Goal: Check status: Check status

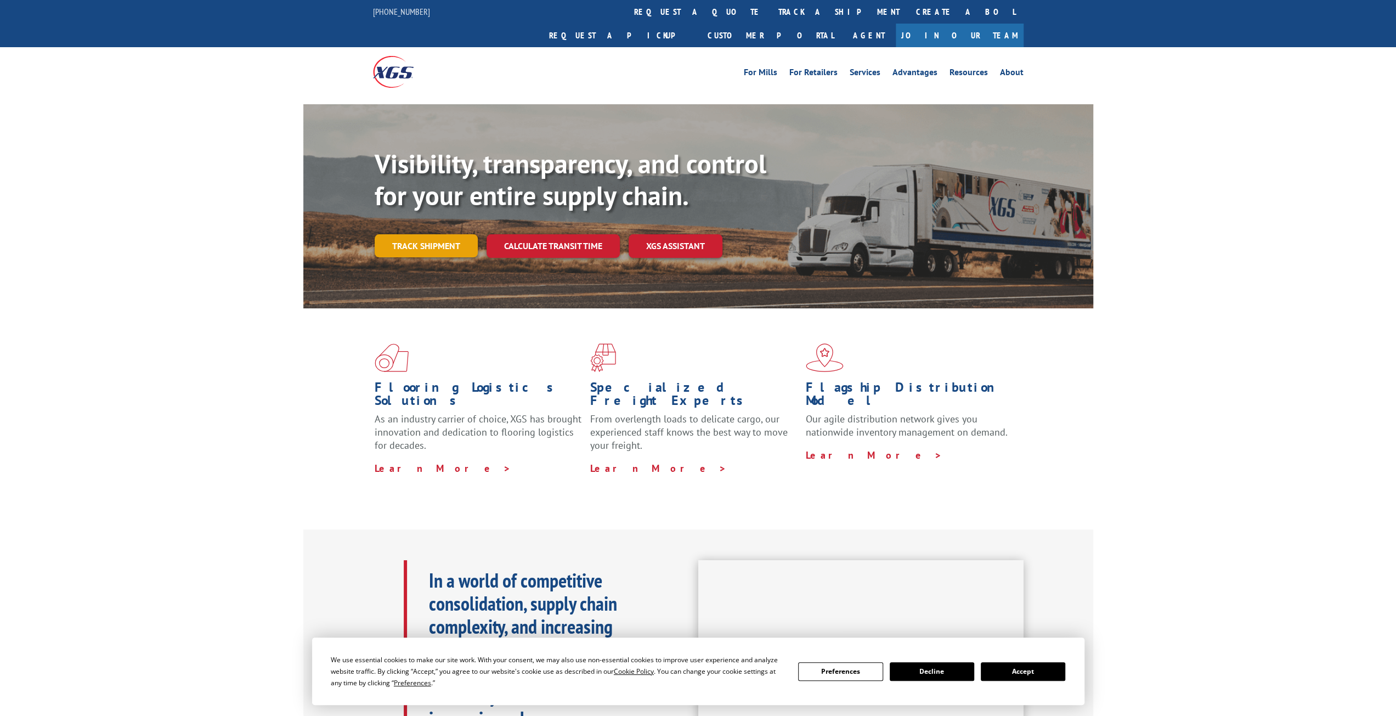
click at [448, 234] on link "Track shipment" at bounding box center [426, 245] width 103 height 23
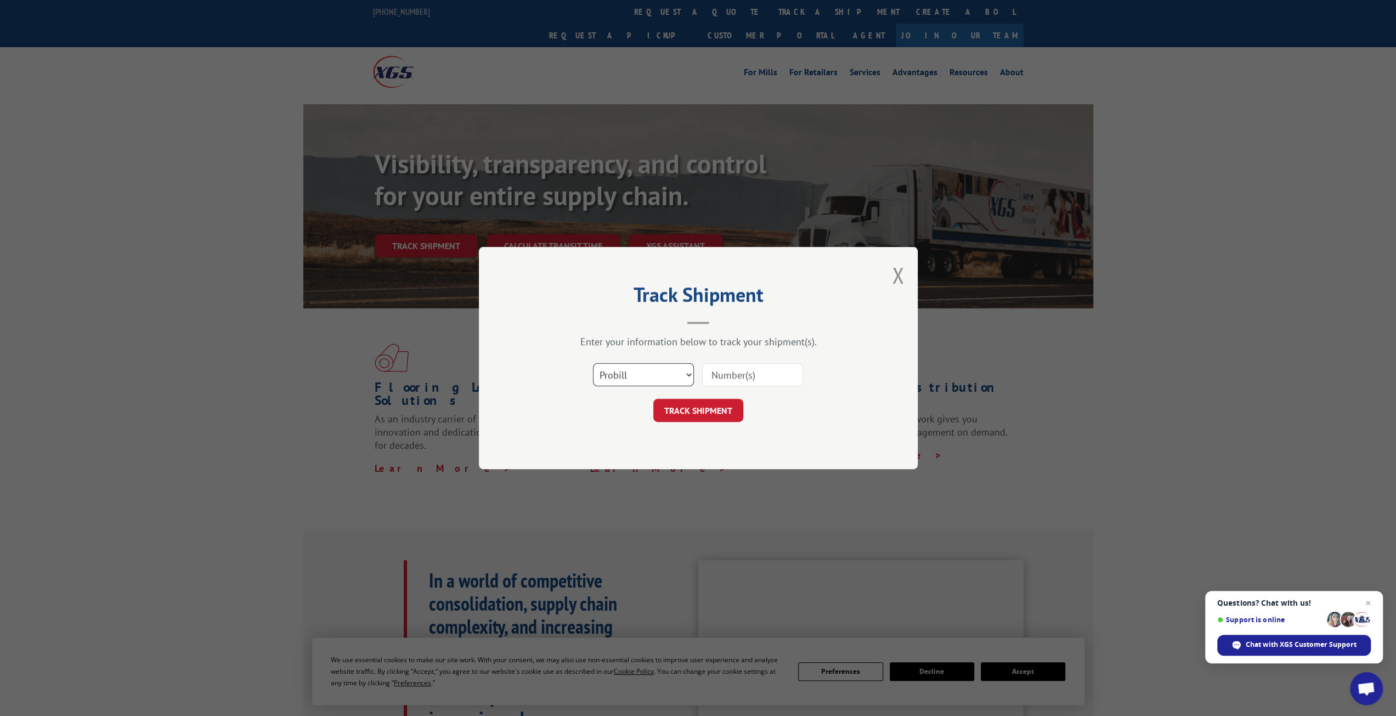
click at [670, 372] on select "Select category... Probill BOL PO" at bounding box center [643, 374] width 101 height 23
click at [593, 363] on select "Select category... Probill BOL PO" at bounding box center [643, 374] width 101 height 23
click at [727, 378] on input at bounding box center [752, 374] width 101 height 23
paste input "70710643"
type input "70710643"
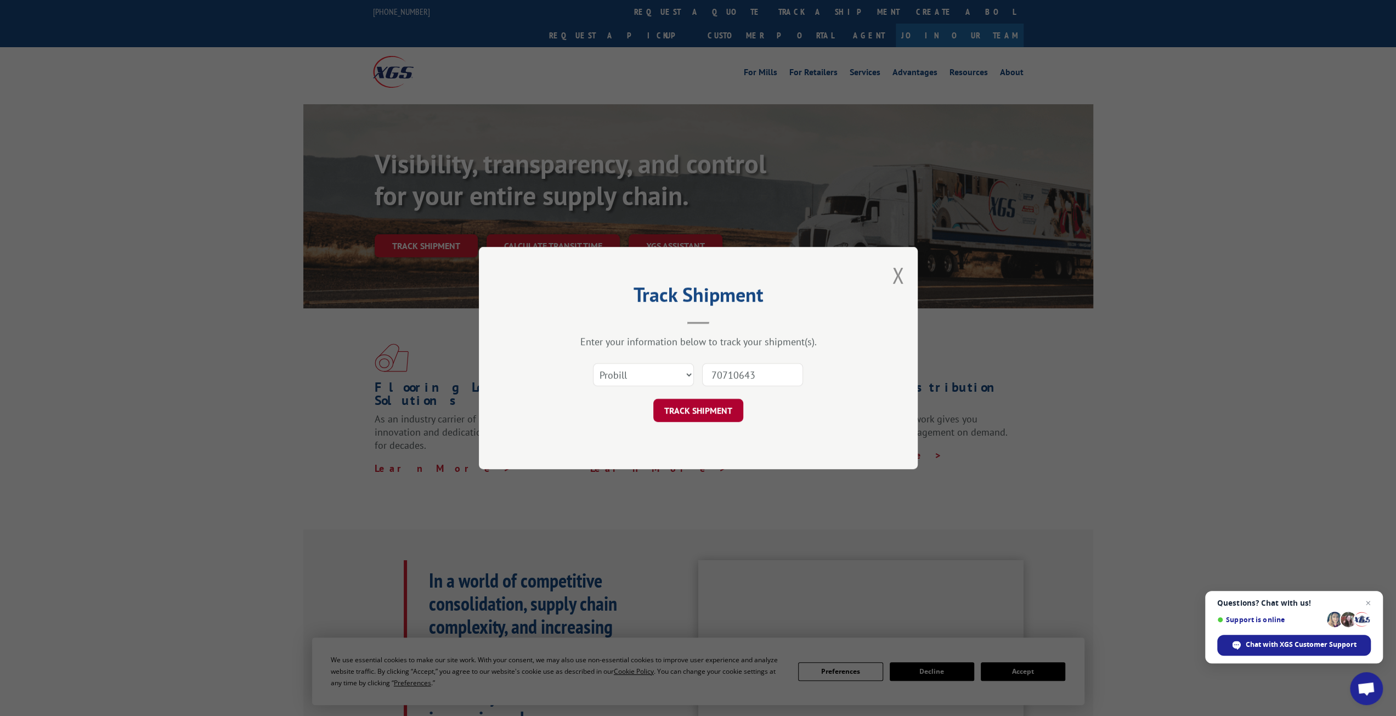
click at [710, 412] on button "TRACK SHIPMENT" at bounding box center [698, 410] width 90 height 23
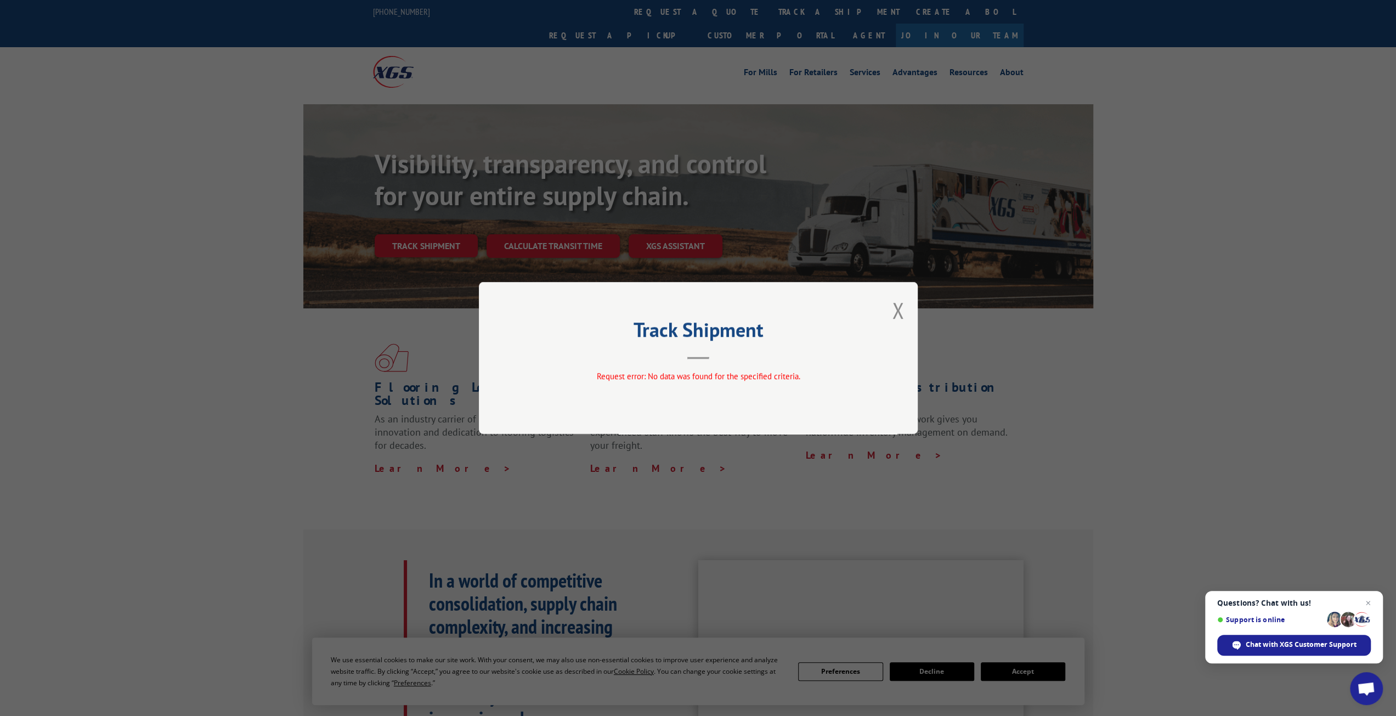
click at [894, 308] on button "Close modal" at bounding box center [898, 310] width 12 height 29
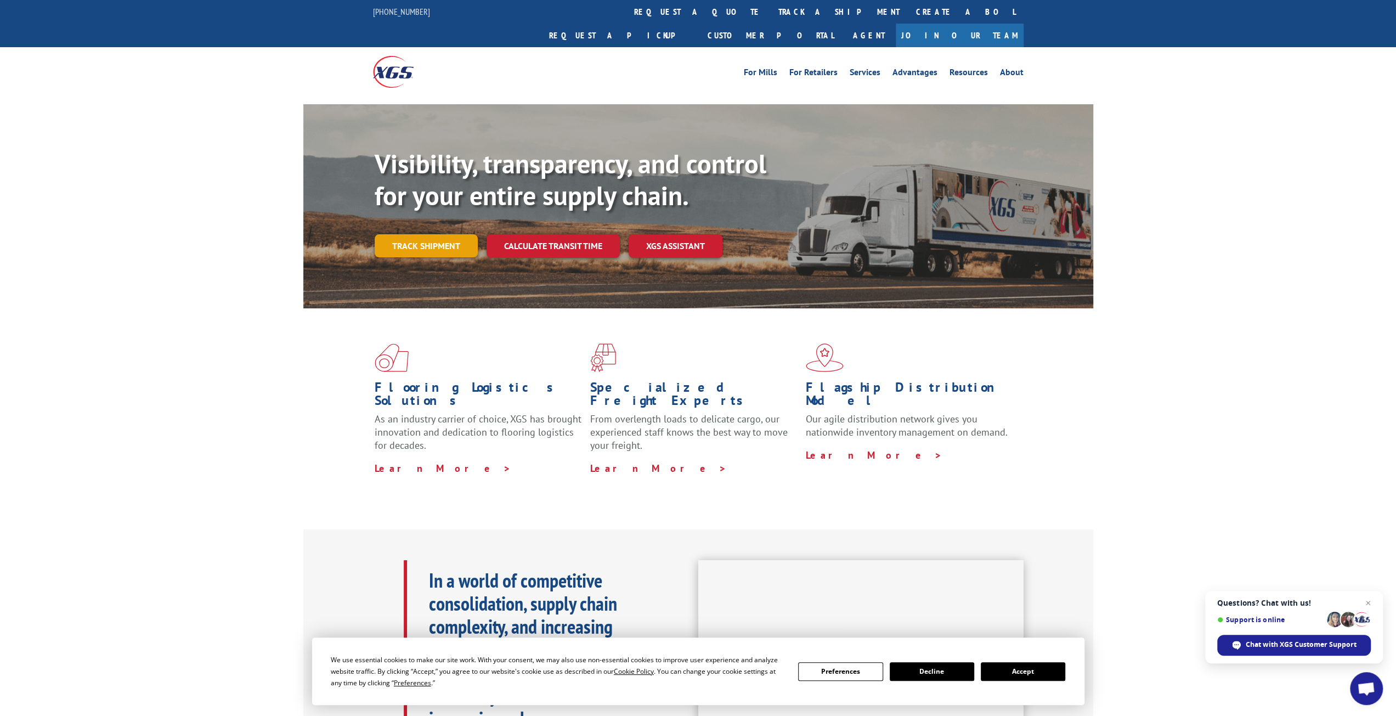
click at [433, 234] on link "Track shipment" at bounding box center [426, 245] width 103 height 23
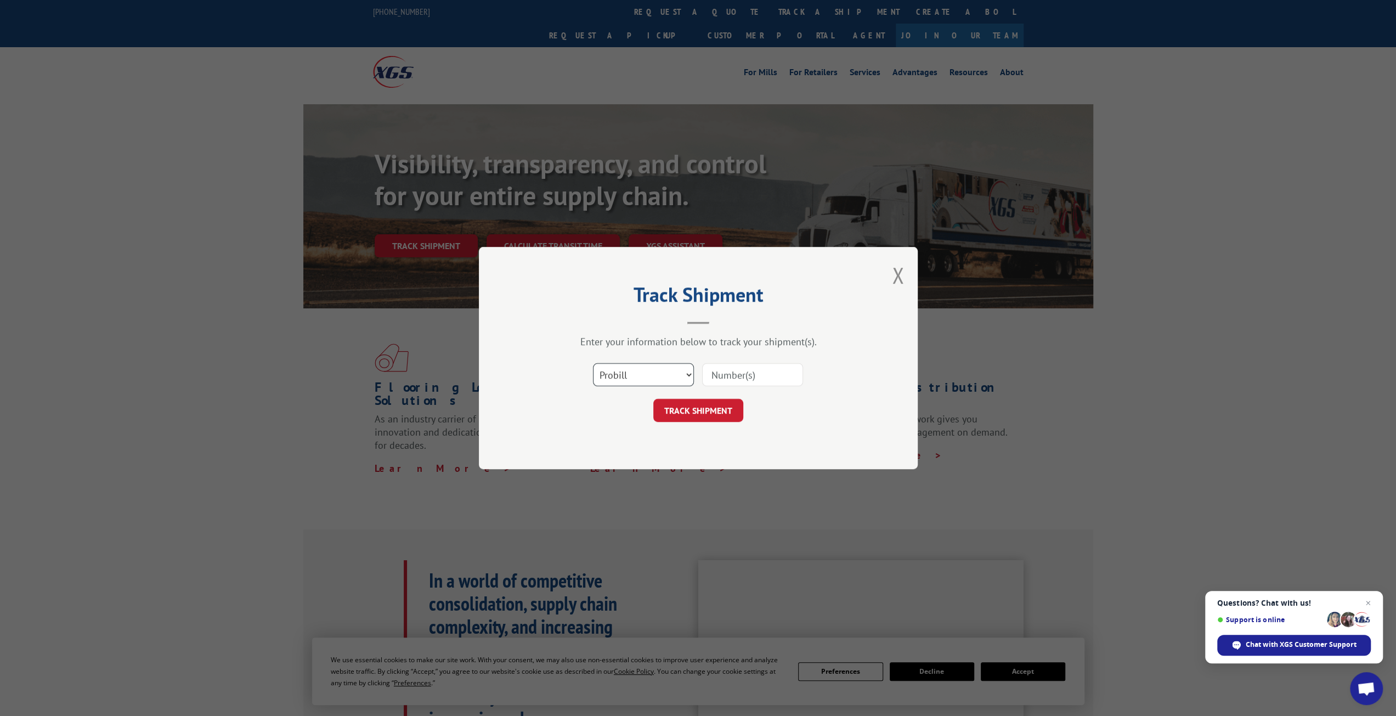
click at [666, 374] on select "Select category... Probill BOL PO" at bounding box center [643, 374] width 101 height 23
select select "bol"
click at [593, 363] on select "Select category... Probill BOL PO" at bounding box center [643, 374] width 101 height 23
click at [748, 368] on input at bounding box center [752, 374] width 101 height 23
type input "70710643"
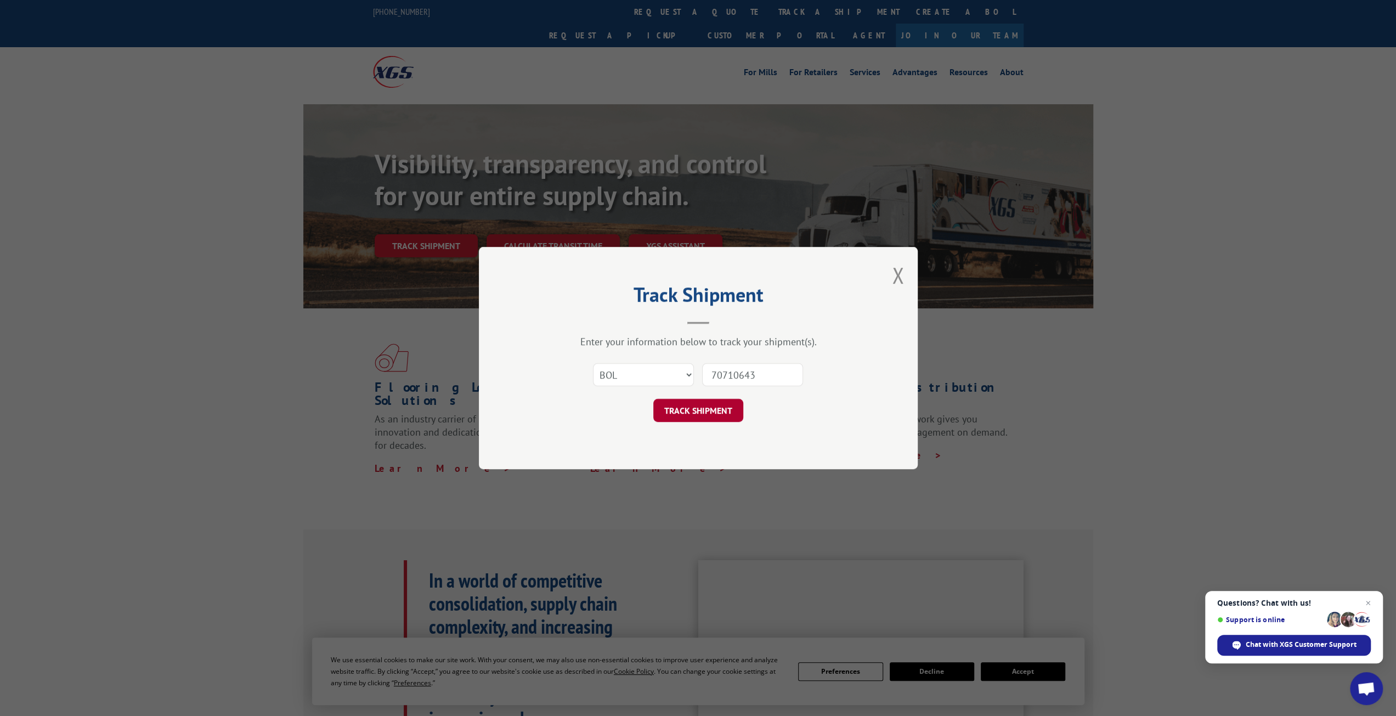
click at [709, 412] on button "TRACK SHIPMENT" at bounding box center [698, 410] width 90 height 23
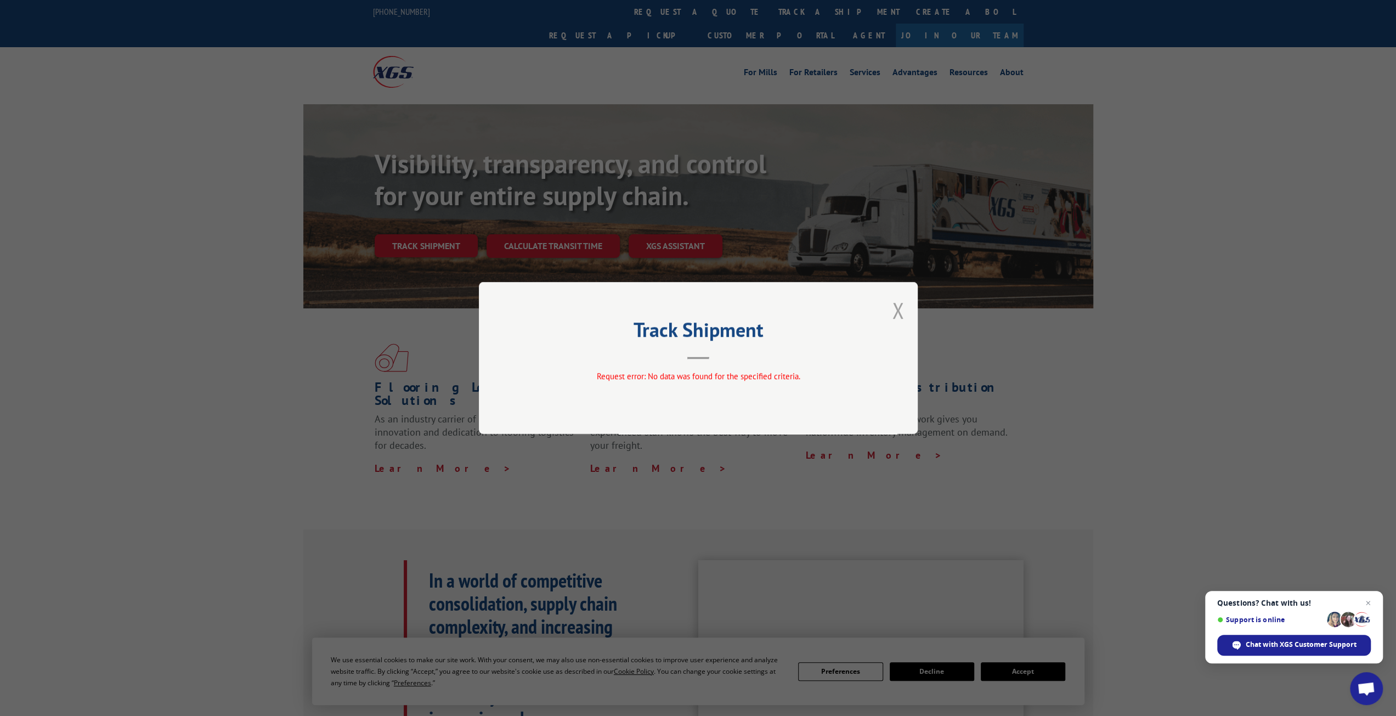
click at [897, 311] on button "Close modal" at bounding box center [898, 310] width 12 height 29
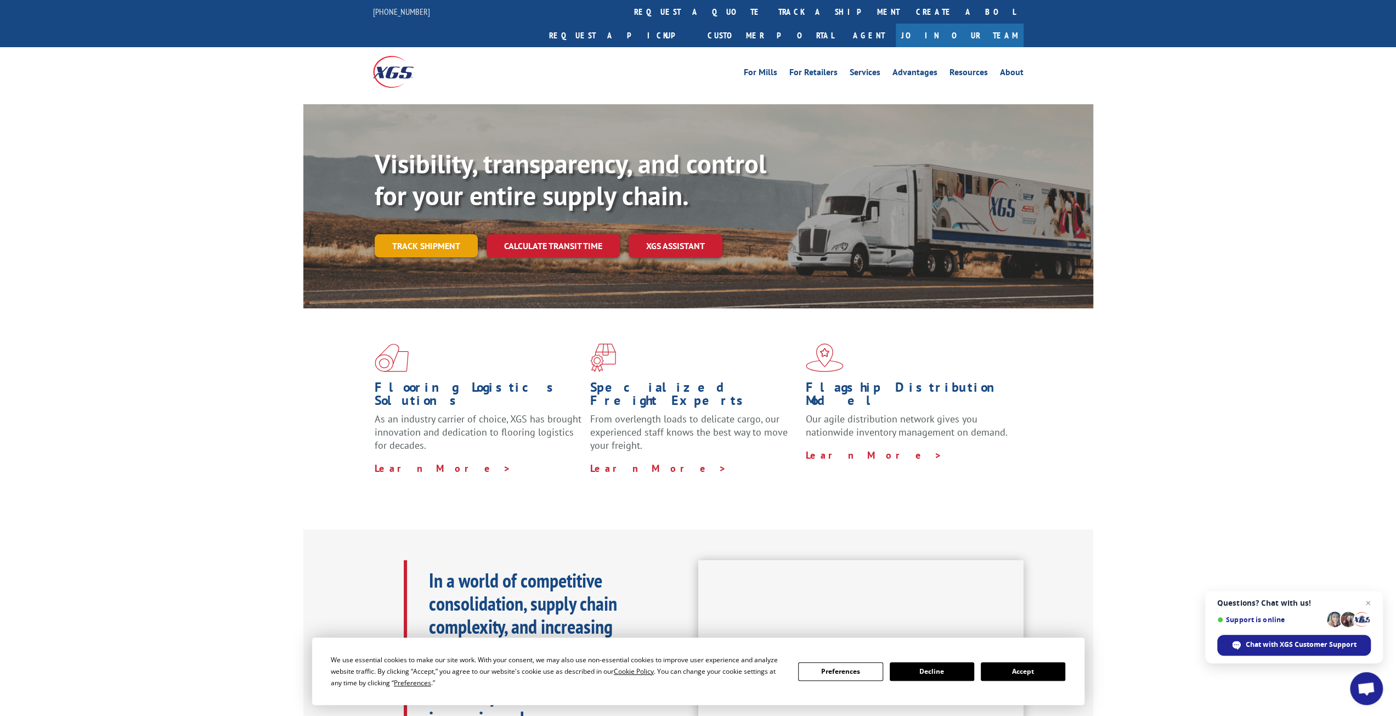
click at [442, 234] on link "Track shipment" at bounding box center [426, 245] width 103 height 23
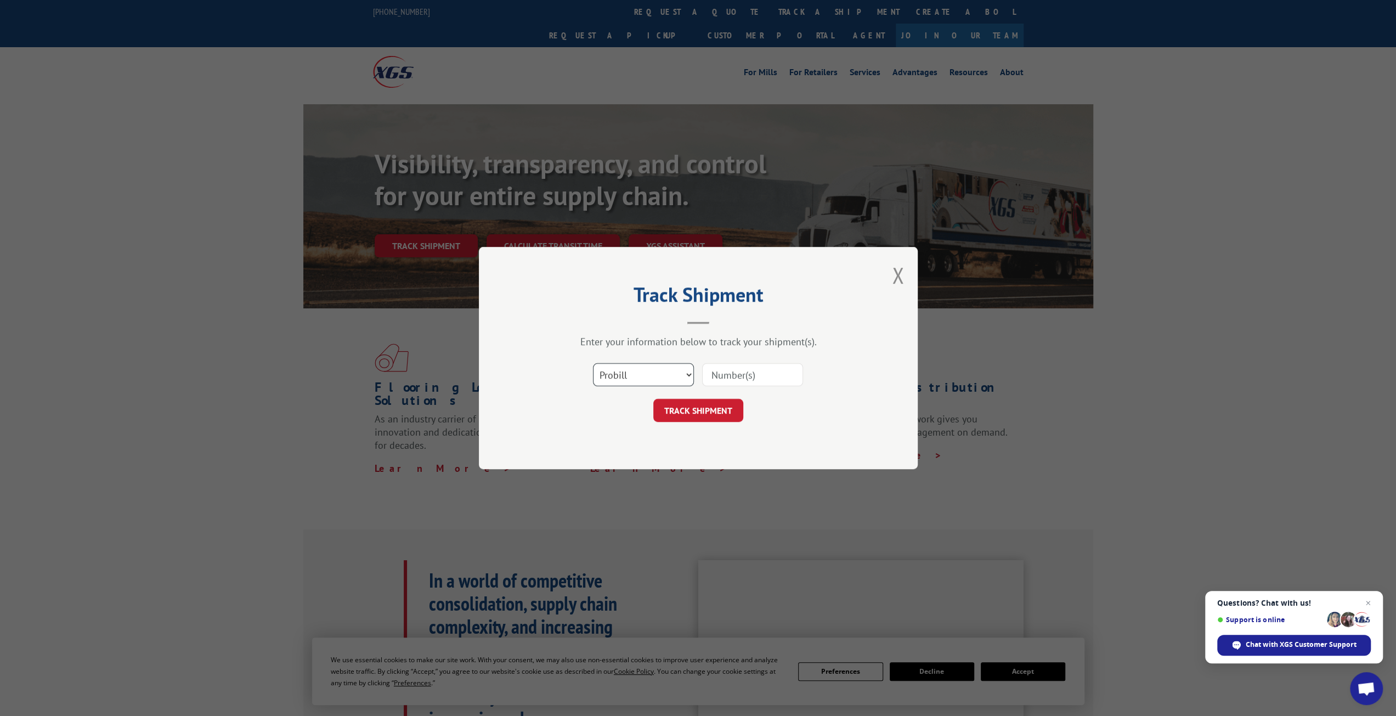
click at [617, 370] on select "Select category... Probill BOL PO" at bounding box center [643, 374] width 101 height 23
select select "po"
click at [593, 363] on select "Select category... Probill BOL PO" at bounding box center [643, 374] width 101 height 23
click at [745, 374] on input at bounding box center [752, 374] width 101 height 23
type input "70710643"
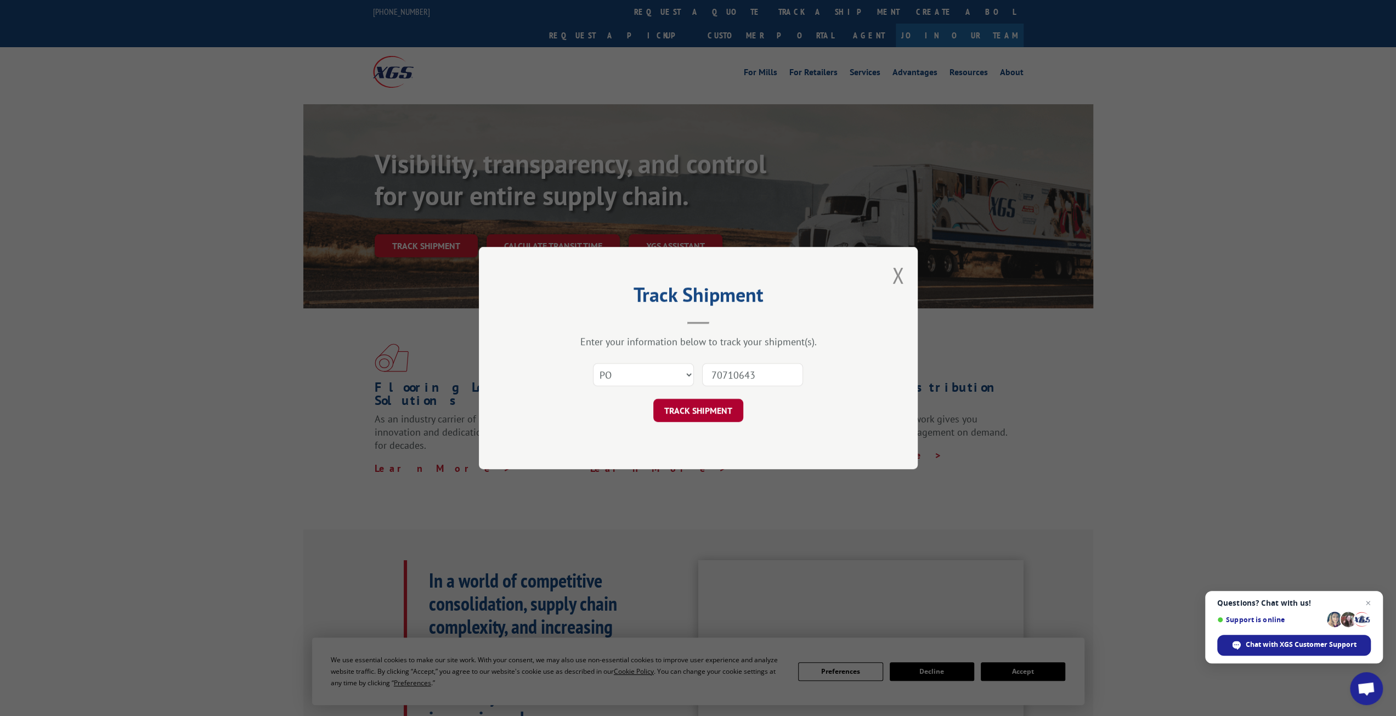
click at [678, 410] on button "TRACK SHIPMENT" at bounding box center [698, 410] width 90 height 23
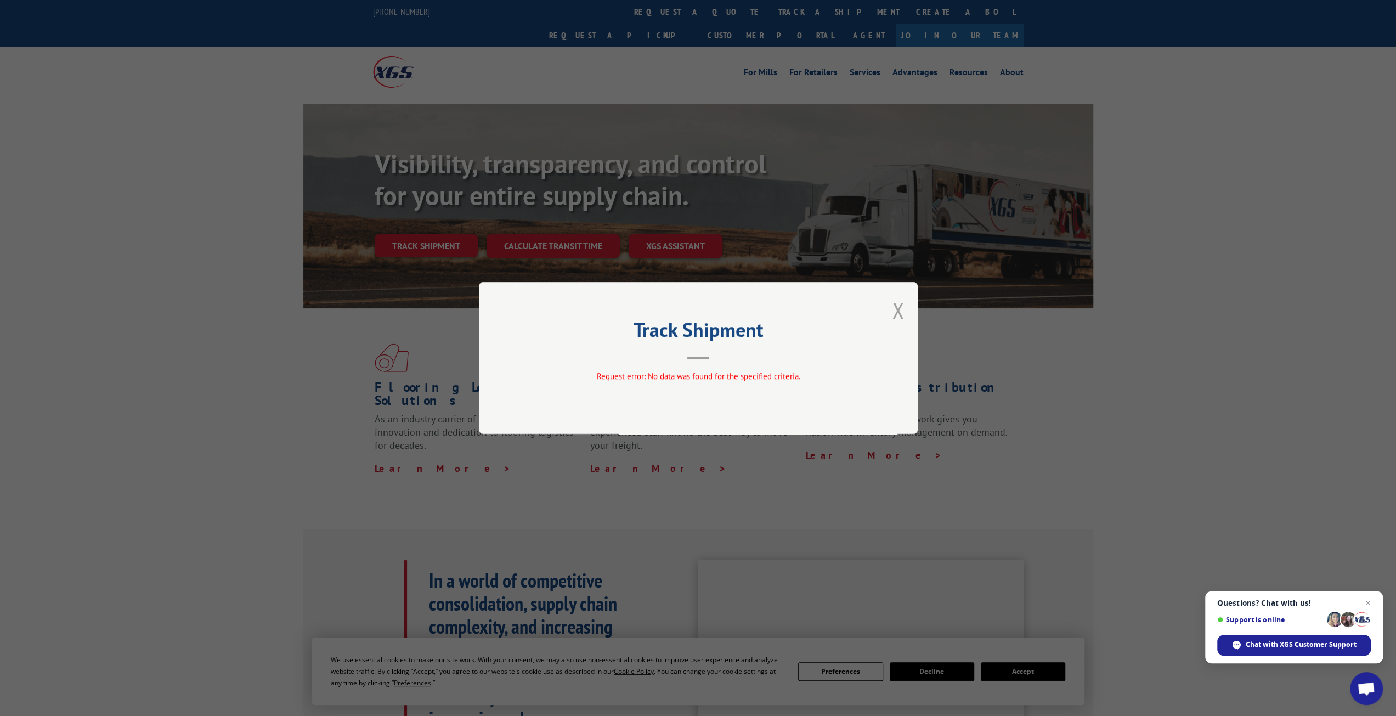
click at [899, 312] on button "Close modal" at bounding box center [898, 310] width 12 height 29
